Goal: Navigation & Orientation: Find specific page/section

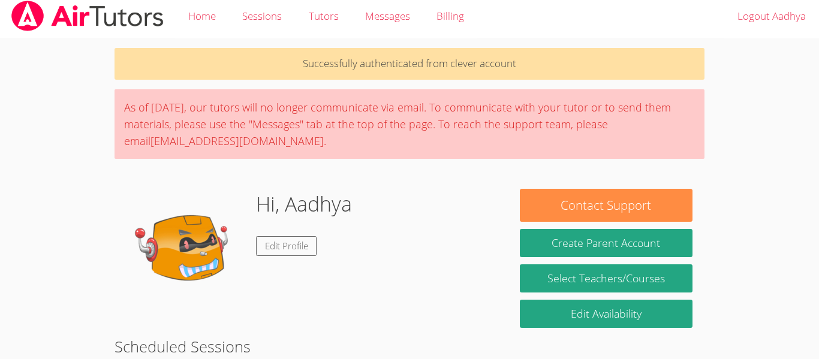
scroll to position [12, 0]
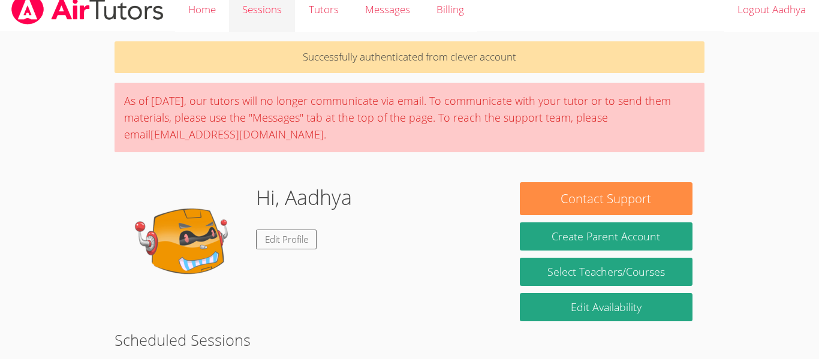
click at [269, 15] on link "Sessions" at bounding box center [262, 10] width 66 height 44
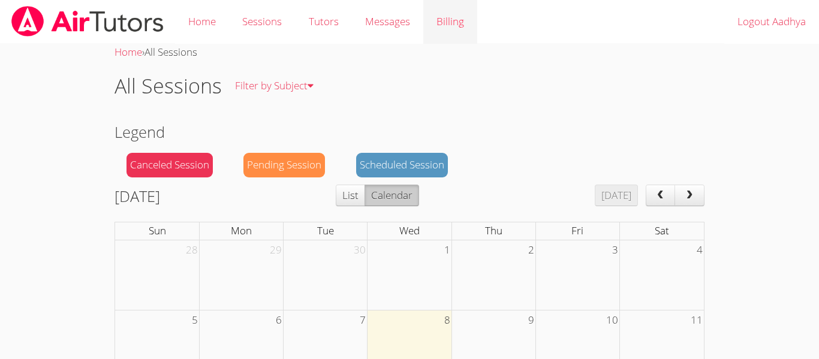
click at [452, 19] on link "Billing" at bounding box center [450, 22] width 54 height 44
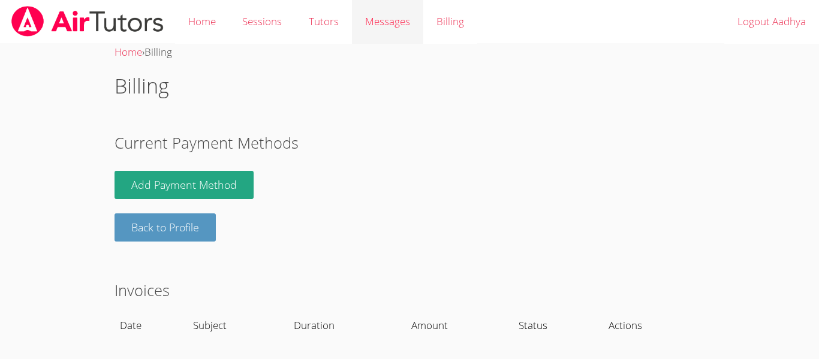
click at [387, 20] on span "Messages" at bounding box center [387, 21] width 45 height 14
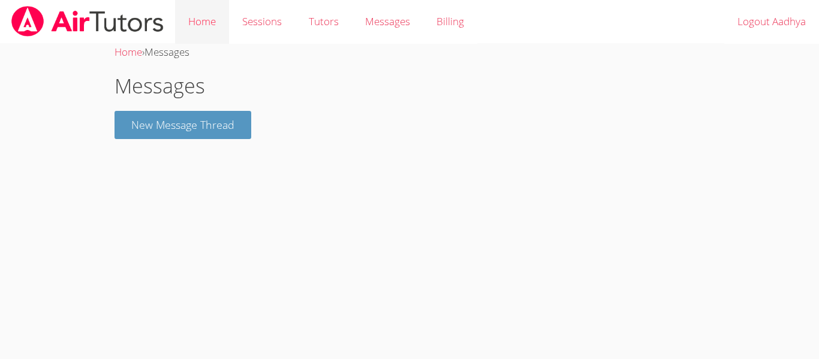
click at [192, 23] on link "Home" at bounding box center [202, 22] width 54 height 44
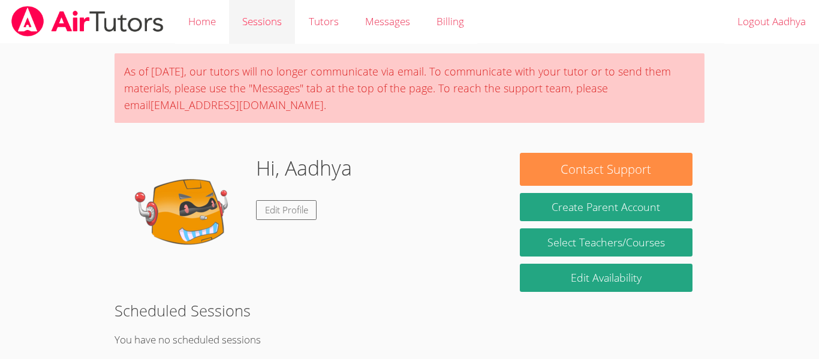
click at [254, 19] on link "Sessions" at bounding box center [262, 22] width 66 height 44
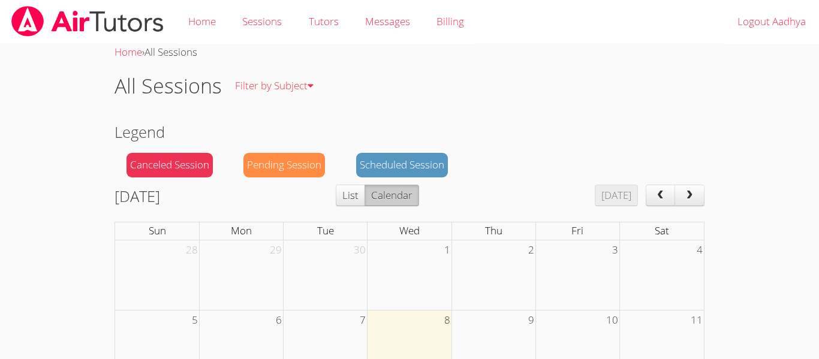
click at [693, 192] on span "next" at bounding box center [690, 196] width 12 height 10
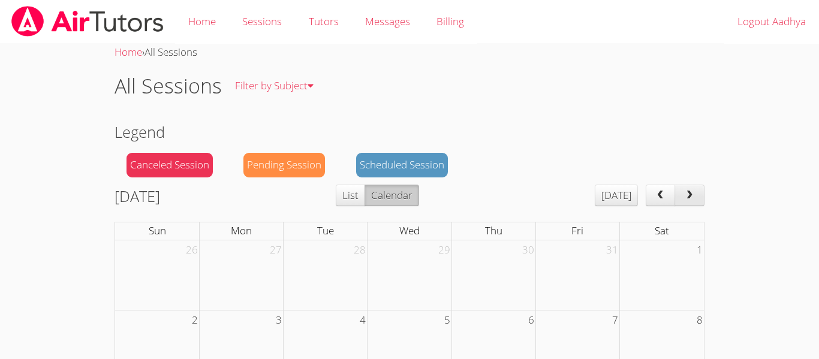
click at [664, 195] on span "prev" at bounding box center [660, 196] width 12 height 10
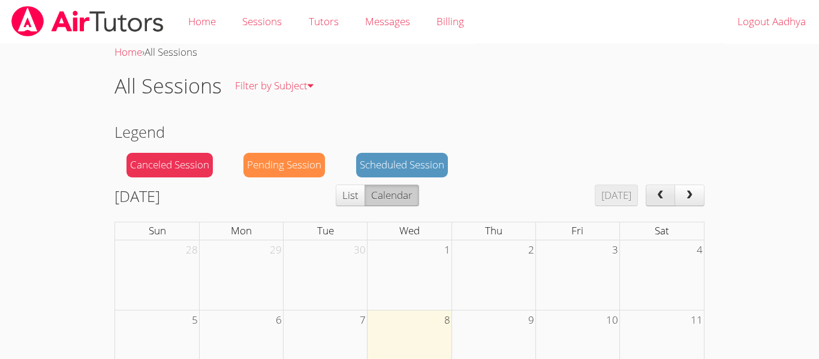
click at [666, 192] on span "prev" at bounding box center [660, 196] width 12 height 10
click at [669, 192] on button "prev" at bounding box center [661, 196] width 30 height 22
click at [669, 191] on button "prev" at bounding box center [661, 196] width 30 height 22
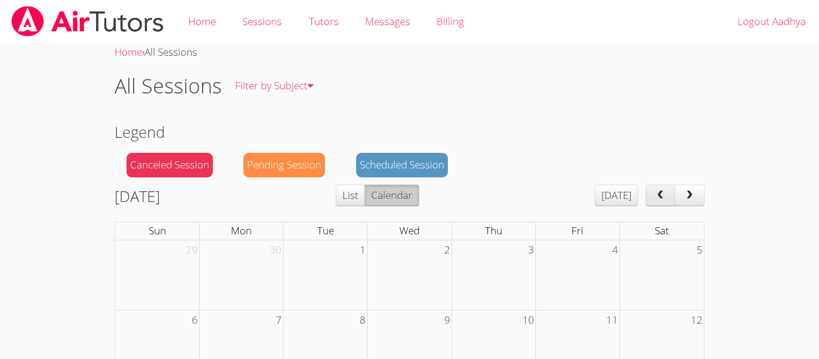
click at [672, 188] on button "prev" at bounding box center [661, 196] width 30 height 22
click at [672, 190] on button "prev" at bounding box center [661, 196] width 30 height 22
click at [660, 197] on span "prev" at bounding box center [660, 196] width 12 height 10
click at [688, 189] on button "next" at bounding box center [690, 196] width 30 height 22
click at [691, 191] on span "next" at bounding box center [690, 196] width 12 height 10
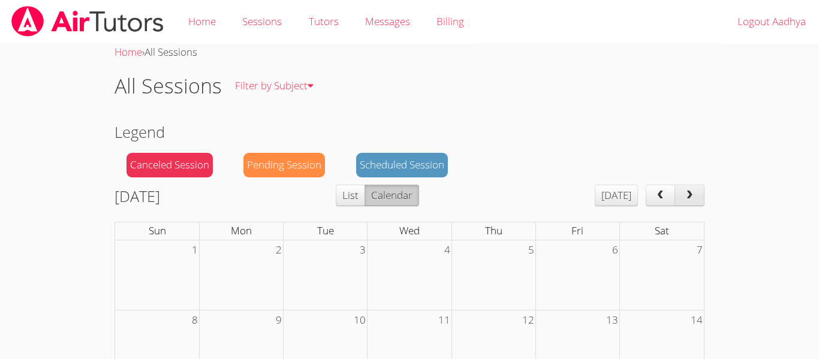
click at [692, 191] on span "next" at bounding box center [690, 196] width 12 height 10
click at [694, 189] on button "next" at bounding box center [690, 196] width 30 height 22
click at [688, 189] on button "next" at bounding box center [690, 196] width 30 height 22
click at [694, 187] on button "next" at bounding box center [690, 196] width 30 height 22
click at [699, 186] on button "next" at bounding box center [690, 196] width 30 height 22
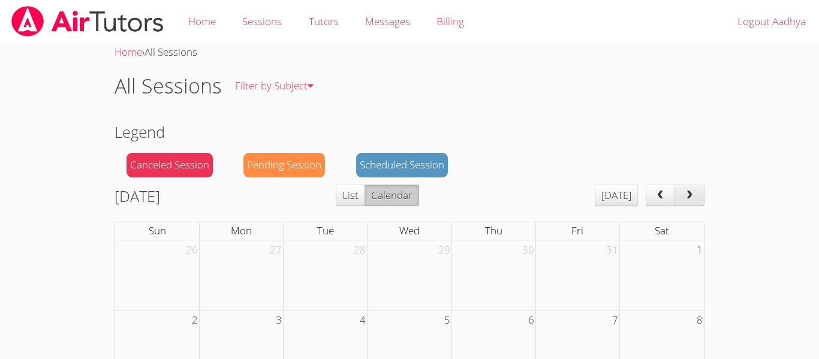
click at [700, 188] on button "next" at bounding box center [690, 196] width 30 height 22
click at [702, 187] on button "next" at bounding box center [690, 196] width 30 height 22
click at [711, 179] on div "Home › All Sessions All Sessions Filter by Subject All Subjects Legend Canceled…" at bounding box center [410, 351] width 615 height 615
click at [711, 177] on div "Home › All Sessions All Sessions Filter by Subject All Subjects Legend Canceled…" at bounding box center [410, 351] width 615 height 615
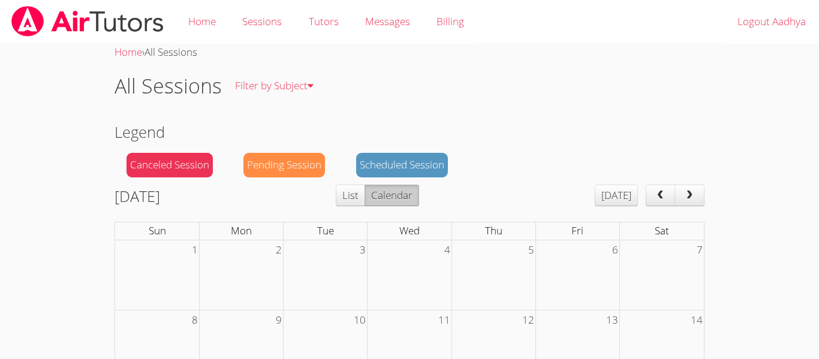
click at [662, 191] on span "prev" at bounding box center [660, 196] width 12 height 10
click at [701, 187] on button "next" at bounding box center [690, 196] width 30 height 22
click at [655, 197] on span "prev" at bounding box center [660, 196] width 12 height 10
click at [697, 186] on button "next" at bounding box center [690, 196] width 30 height 22
click at [711, 179] on div "Home › All Sessions All Sessions Filter by Subject All Subjects Legend Canceled…" at bounding box center [410, 351] width 615 height 615
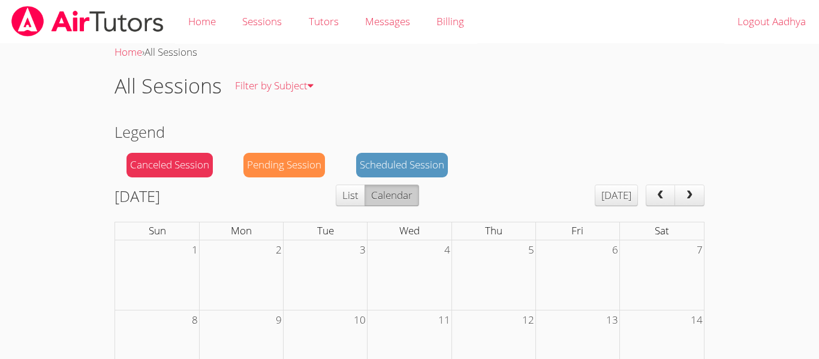
click at [694, 191] on span "next" at bounding box center [690, 196] width 12 height 10
click at [696, 195] on span "next" at bounding box center [690, 196] width 12 height 10
click at [702, 186] on button "next" at bounding box center [690, 196] width 30 height 22
click at [714, 180] on div "Home › All Sessions All Sessions Filter by Subject All Subjects Legend Canceled…" at bounding box center [410, 351] width 615 height 615
click at [691, 189] on button "next" at bounding box center [690, 196] width 30 height 22
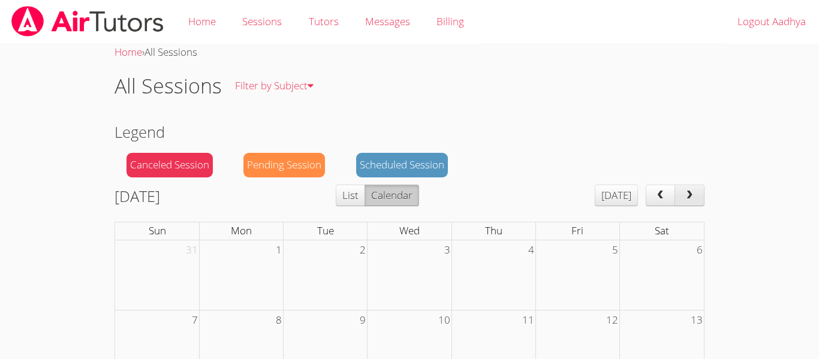
click at [695, 185] on button "next" at bounding box center [690, 196] width 30 height 22
click at [690, 193] on span "next" at bounding box center [690, 196] width 12 height 10
click at [694, 191] on span "next" at bounding box center [690, 196] width 12 height 10
click at [699, 190] on button "next" at bounding box center [690, 196] width 30 height 22
click at [696, 194] on button "next" at bounding box center [690, 196] width 30 height 22
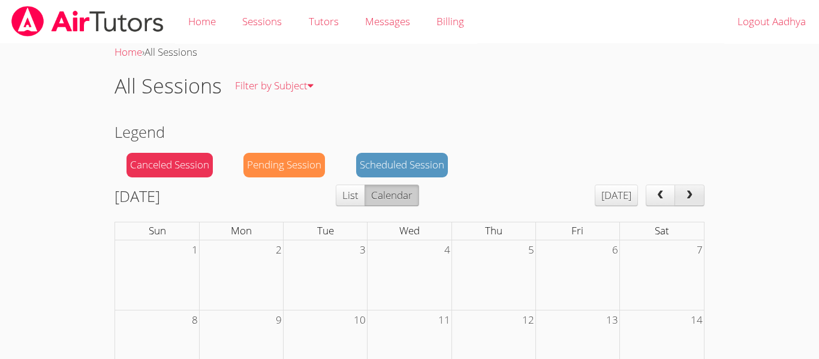
click at [695, 188] on button "next" at bounding box center [690, 196] width 30 height 22
click at [695, 194] on span "next" at bounding box center [690, 196] width 12 height 10
click at [690, 194] on span "next" at bounding box center [690, 196] width 12 height 10
click at [704, 190] on button "next" at bounding box center [690, 196] width 30 height 22
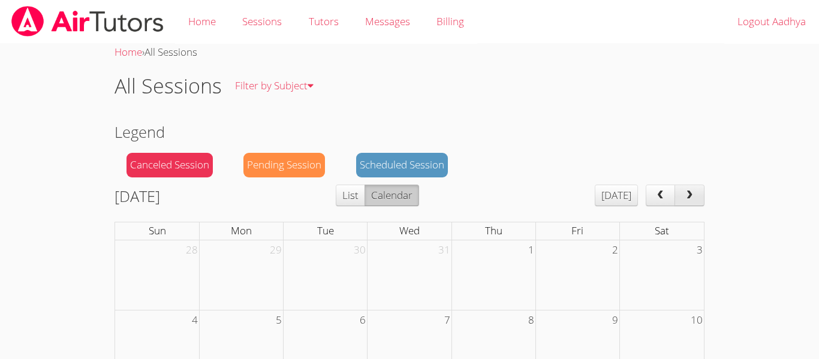
click at [696, 188] on button "next" at bounding box center [690, 196] width 30 height 22
click at [702, 191] on button "next" at bounding box center [690, 196] width 30 height 22
click at [694, 191] on span "next" at bounding box center [690, 196] width 12 height 10
click at [697, 188] on button "next" at bounding box center [690, 196] width 30 height 22
click at [703, 185] on button "next" at bounding box center [690, 196] width 30 height 22
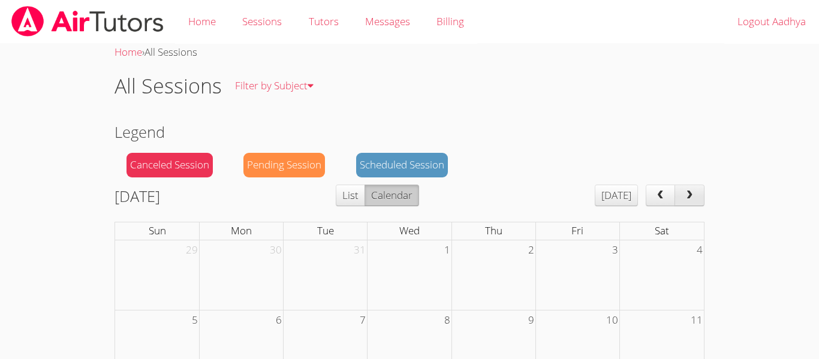
click at [703, 188] on button "next" at bounding box center [690, 196] width 30 height 22
click at [703, 187] on button "next" at bounding box center [690, 196] width 30 height 22
click at [712, 177] on div "Home › All Sessions All Sessions Filter by Subject All Subjects Legend Canceled…" at bounding box center [410, 351] width 615 height 615
click at [710, 179] on div "Home › All Sessions All Sessions Filter by Subject All Subjects Legend Canceled…" at bounding box center [410, 351] width 615 height 615
click at [696, 197] on button "next" at bounding box center [690, 196] width 30 height 22
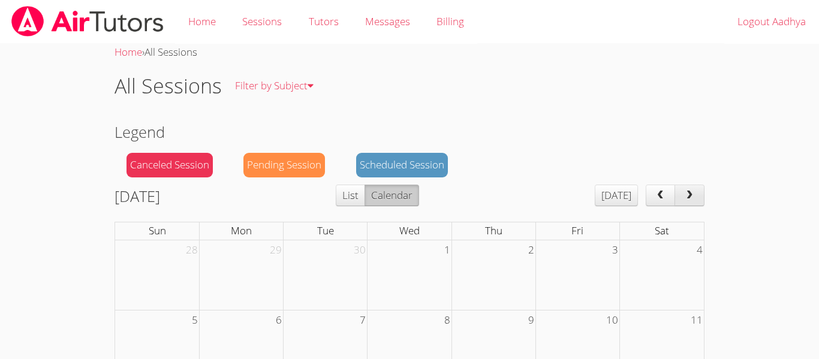
click at [696, 187] on button "next" at bounding box center [690, 196] width 30 height 22
click at [680, 187] on button "next" at bounding box center [690, 196] width 30 height 22
click at [680, 188] on button "next" at bounding box center [690, 196] width 30 height 22
click at [679, 179] on row "Legend Canceled Session Pending Session Scheduled Session" at bounding box center [410, 153] width 590 height 64
click at [681, 185] on button "next" at bounding box center [690, 196] width 30 height 22
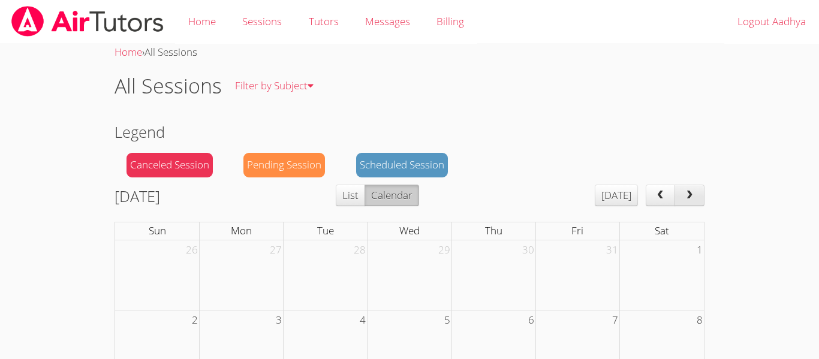
click at [681, 186] on button "next" at bounding box center [690, 196] width 30 height 22
click at [681, 175] on row "Legend Canceled Session Pending Session Scheduled Session" at bounding box center [410, 153] width 590 height 64
click at [685, 172] on row "Legend Canceled Session Pending Session Scheduled Session" at bounding box center [410, 153] width 590 height 64
click at [684, 191] on span "next" at bounding box center [690, 196] width 12 height 10
click at [682, 188] on button "next" at bounding box center [690, 196] width 30 height 22
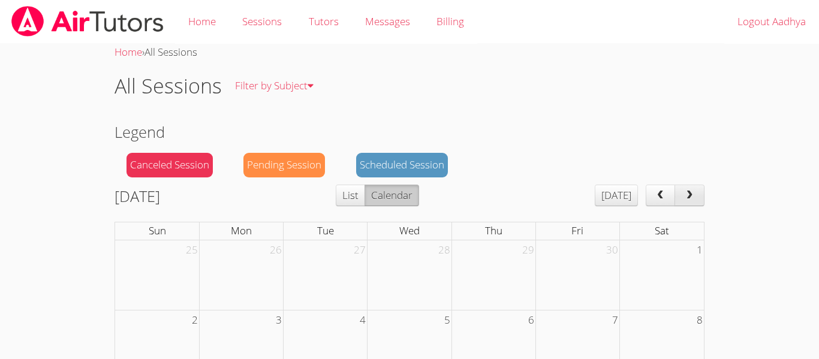
click at [683, 190] on button "next" at bounding box center [690, 196] width 30 height 22
click at [682, 193] on button "next" at bounding box center [690, 196] width 30 height 22
click at [688, 191] on span "next" at bounding box center [690, 196] width 12 height 10
click at [687, 191] on span "next" at bounding box center [690, 196] width 12 height 10
click at [688, 187] on button "next" at bounding box center [690, 196] width 30 height 22
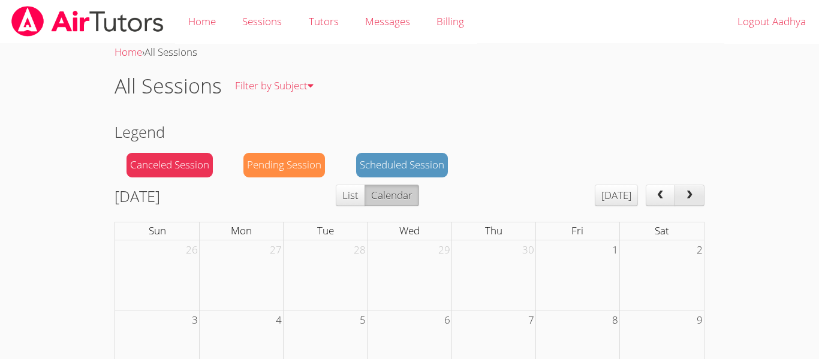
click at [687, 193] on span "next" at bounding box center [690, 196] width 12 height 10
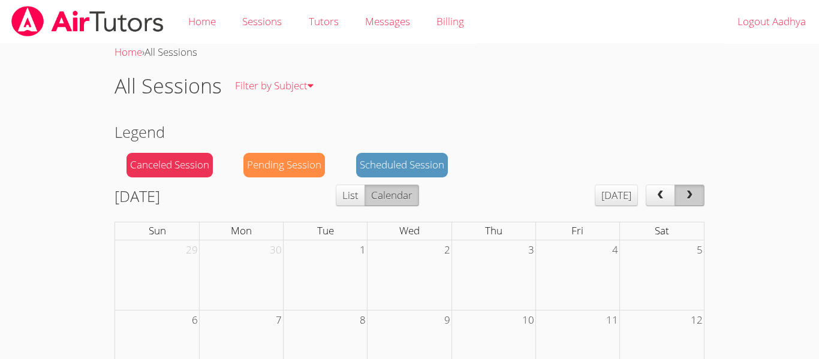
click at [687, 193] on span "next" at bounding box center [690, 196] width 12 height 10
click at [689, 187] on button "next" at bounding box center [690, 196] width 30 height 22
click at [659, 197] on span "prev" at bounding box center [660, 196] width 12 height 10
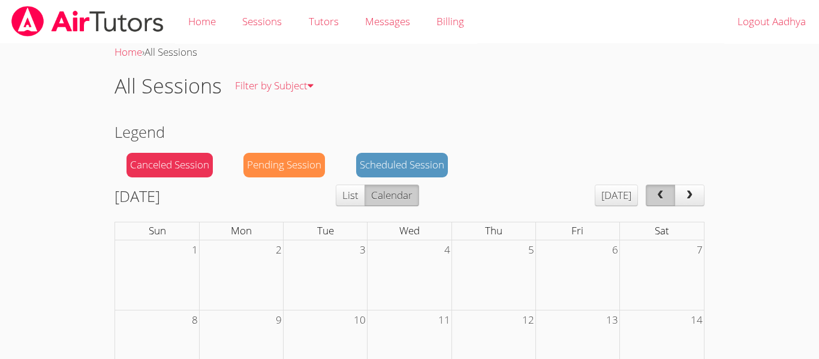
click at [659, 197] on span "prev" at bounding box center [660, 196] width 12 height 10
click at [681, 200] on button "next" at bounding box center [690, 196] width 30 height 22
click at [684, 204] on button "next" at bounding box center [690, 196] width 30 height 22
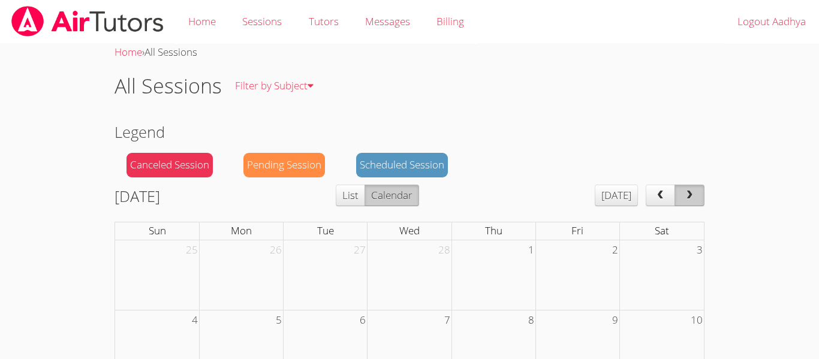
click at [684, 201] on button "next" at bounding box center [690, 196] width 30 height 22
click at [684, 200] on button "next" at bounding box center [690, 196] width 30 height 22
click at [684, 203] on button "next" at bounding box center [690, 196] width 30 height 22
click at [684, 202] on button "next" at bounding box center [690, 196] width 30 height 22
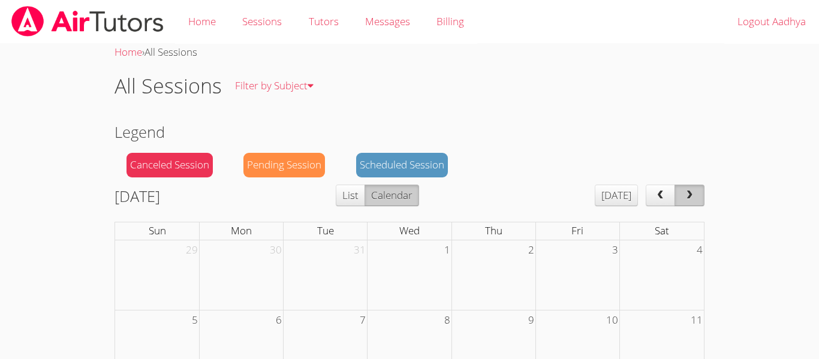
click at [684, 203] on button "next" at bounding box center [690, 196] width 30 height 22
click at [683, 202] on button "next" at bounding box center [690, 196] width 30 height 22
click at [683, 203] on button "next" at bounding box center [690, 196] width 30 height 22
click at [682, 203] on button "next" at bounding box center [690, 196] width 30 height 22
click at [682, 201] on button "next" at bounding box center [690, 196] width 30 height 22
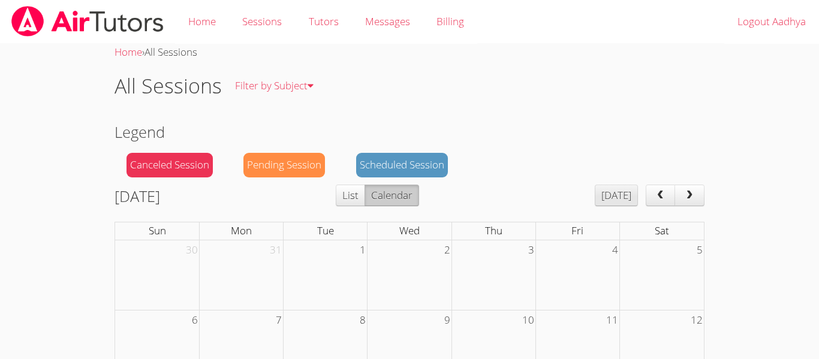
click at [621, 186] on button "[DATE]" at bounding box center [616, 196] width 43 height 22
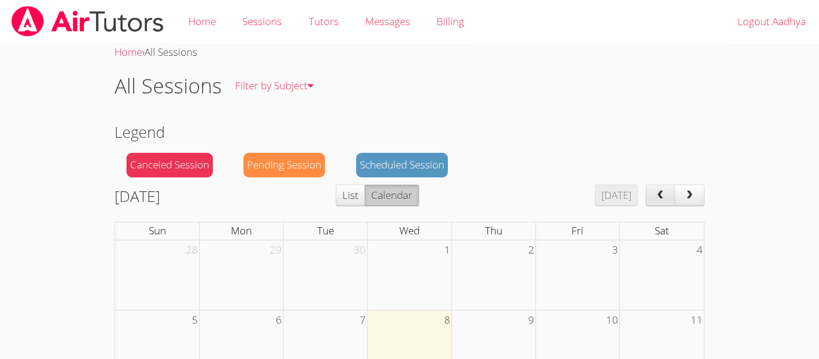
click at [659, 194] on span "prev" at bounding box center [660, 196] width 12 height 10
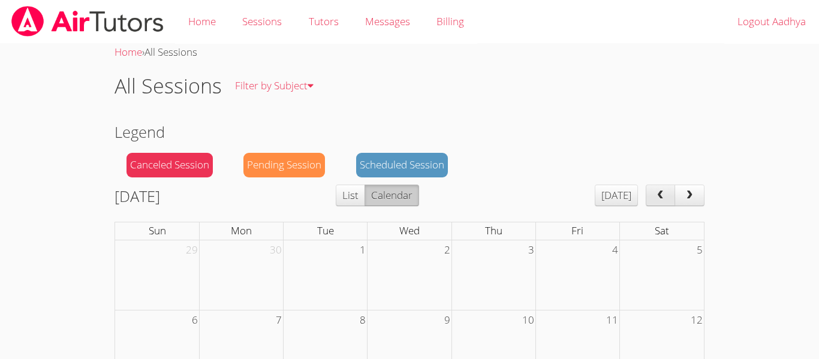
click at [659, 194] on span "prev" at bounding box center [660, 196] width 12 height 10
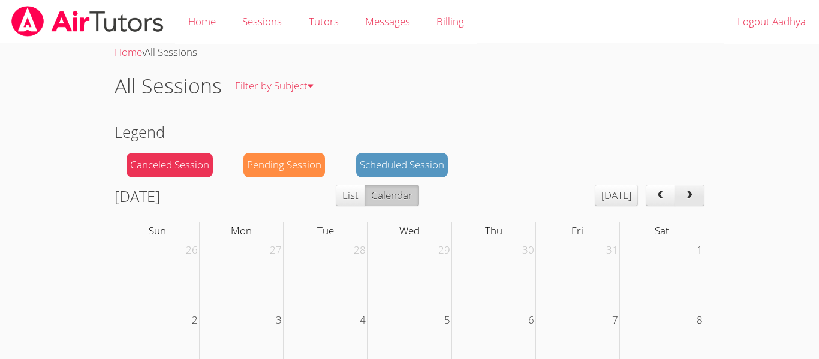
click at [688, 198] on span "next" at bounding box center [690, 196] width 12 height 10
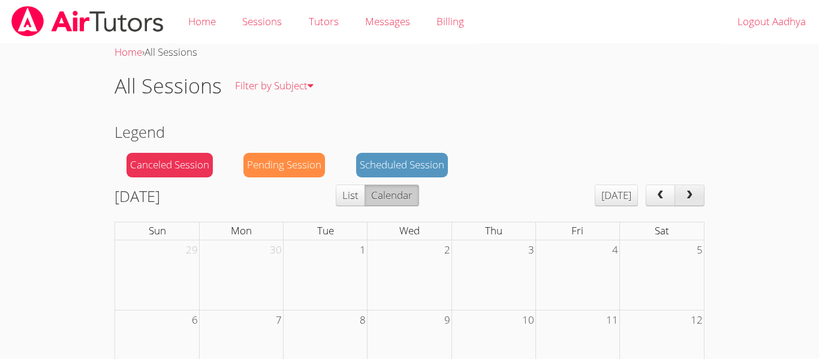
click at [688, 198] on span "next" at bounding box center [690, 196] width 12 height 10
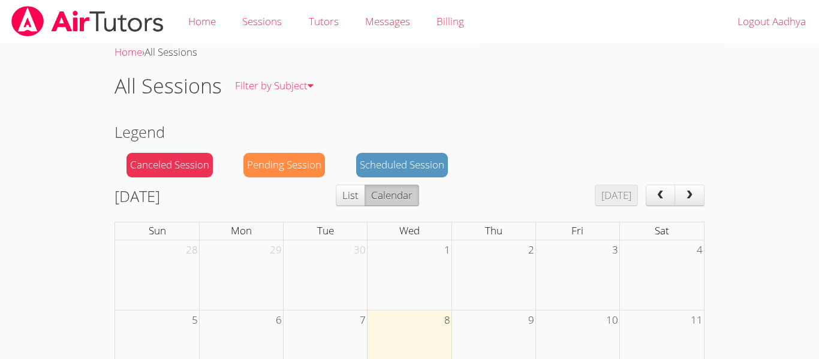
click at [479, 327] on td "9" at bounding box center [494, 320] width 84 height 20
click at [432, 329] on td "8" at bounding box center [410, 320] width 84 height 20
click at [402, 228] on span "Wed" at bounding box center [409, 231] width 20 height 14
click at [402, 230] on span "Wed" at bounding box center [409, 231] width 20 height 14
click at [510, 123] on h2 "Legend" at bounding box center [410, 132] width 590 height 23
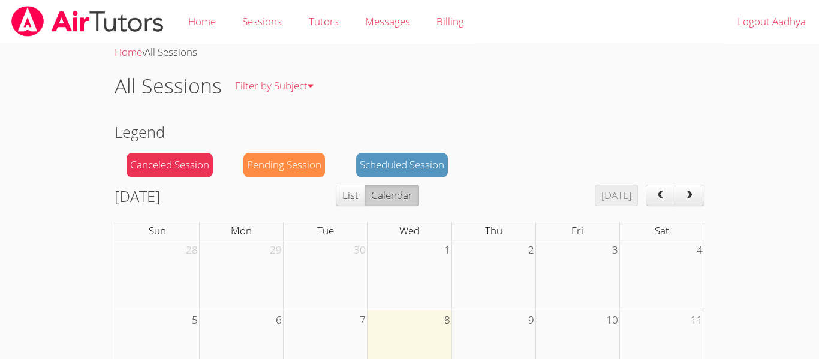
click at [418, 231] on span "Wed" at bounding box center [409, 231] width 20 height 14
click at [418, 233] on span "Wed" at bounding box center [409, 231] width 20 height 14
click at [402, 228] on span "Wed" at bounding box center [409, 231] width 20 height 14
click at [404, 228] on span "Wed" at bounding box center [409, 231] width 20 height 14
click at [426, 227] on th "Wed" at bounding box center [410, 230] width 84 height 17
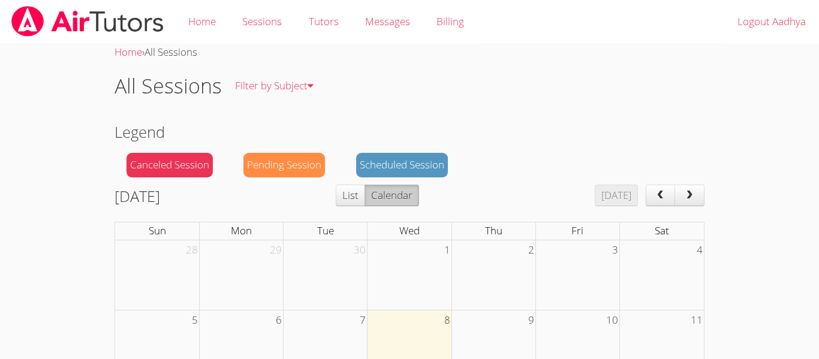
click at [414, 231] on span "Wed" at bounding box center [409, 231] width 20 height 14
click at [415, 231] on span "Wed" at bounding box center [409, 231] width 20 height 14
click at [416, 230] on span "Wed" at bounding box center [409, 231] width 20 height 14
click at [257, 21] on link "Sessions" at bounding box center [262, 22] width 66 height 44
click at [292, 25] on link "Sessions" at bounding box center [262, 22] width 66 height 44
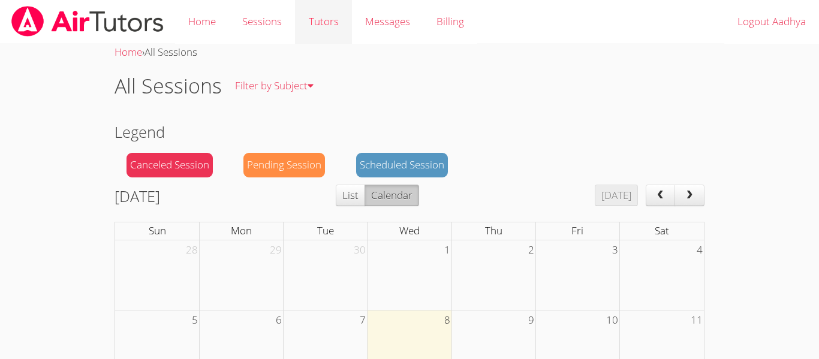
click at [307, 32] on link "Tutors" at bounding box center [323, 22] width 56 height 44
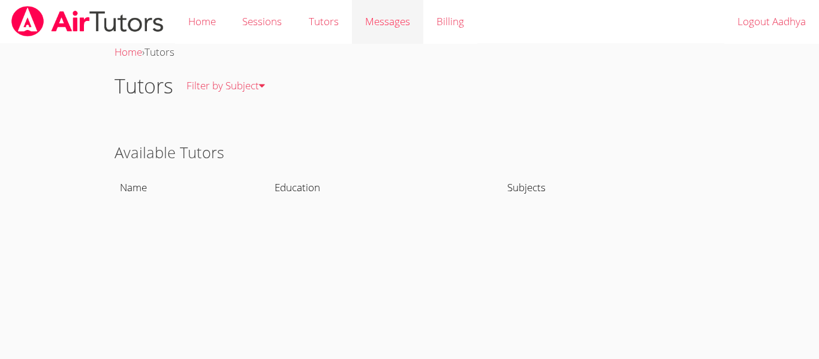
click at [379, 32] on link "Messages" at bounding box center [387, 22] width 71 height 44
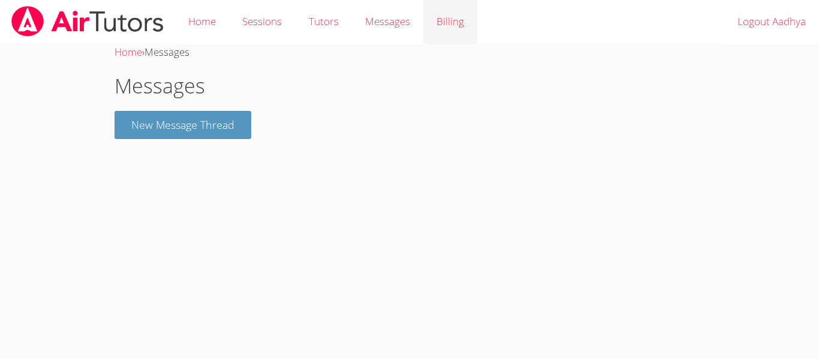
click at [434, 24] on link "Billing" at bounding box center [450, 22] width 54 height 44
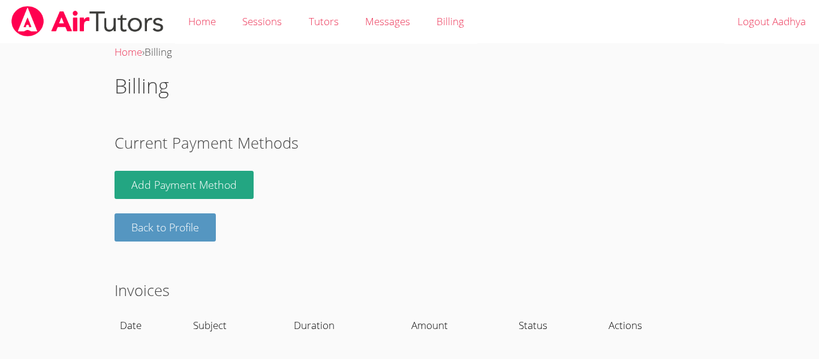
click at [325, 324] on th "Duration" at bounding box center [347, 326] width 118 height 28
